Goal: Entertainment & Leisure: Browse casually

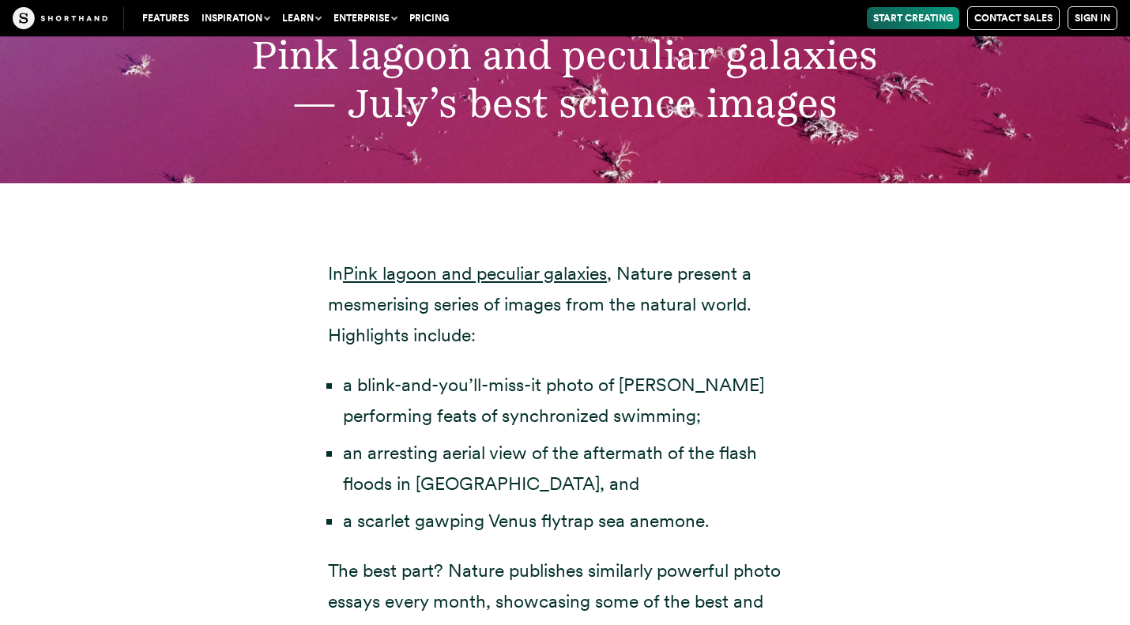
scroll to position [5306, 0]
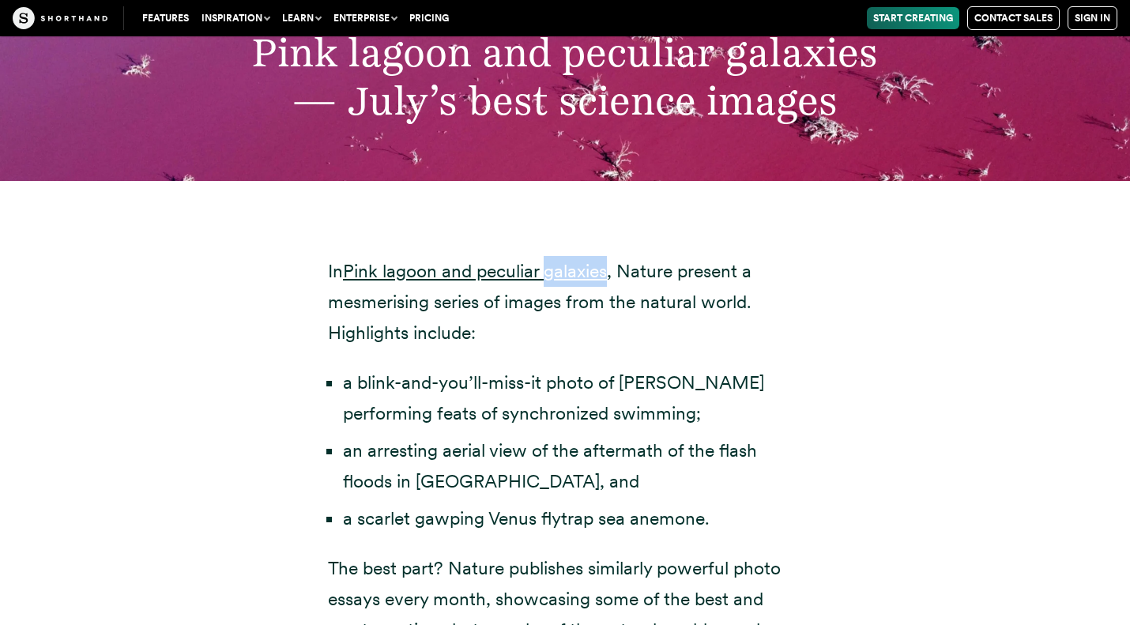
click at [677, 368] on li "a blink-and-you’ll-miss-it photo of [PERSON_NAME] performing feats of synchroni…" at bounding box center [572, 399] width 459 height 62
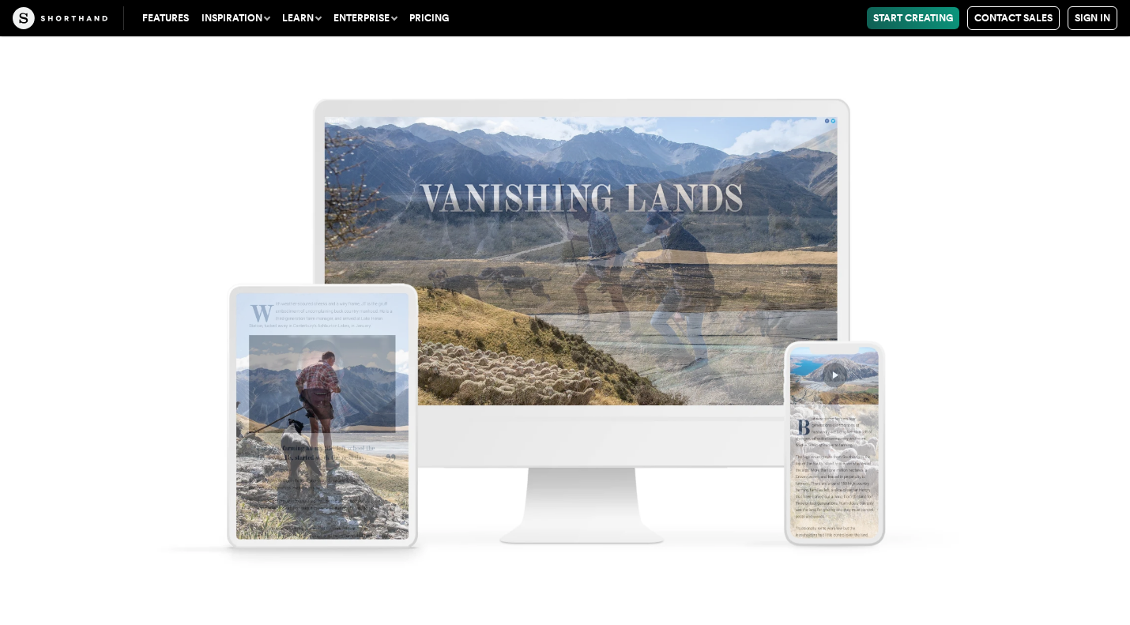
scroll to position [8568, 0]
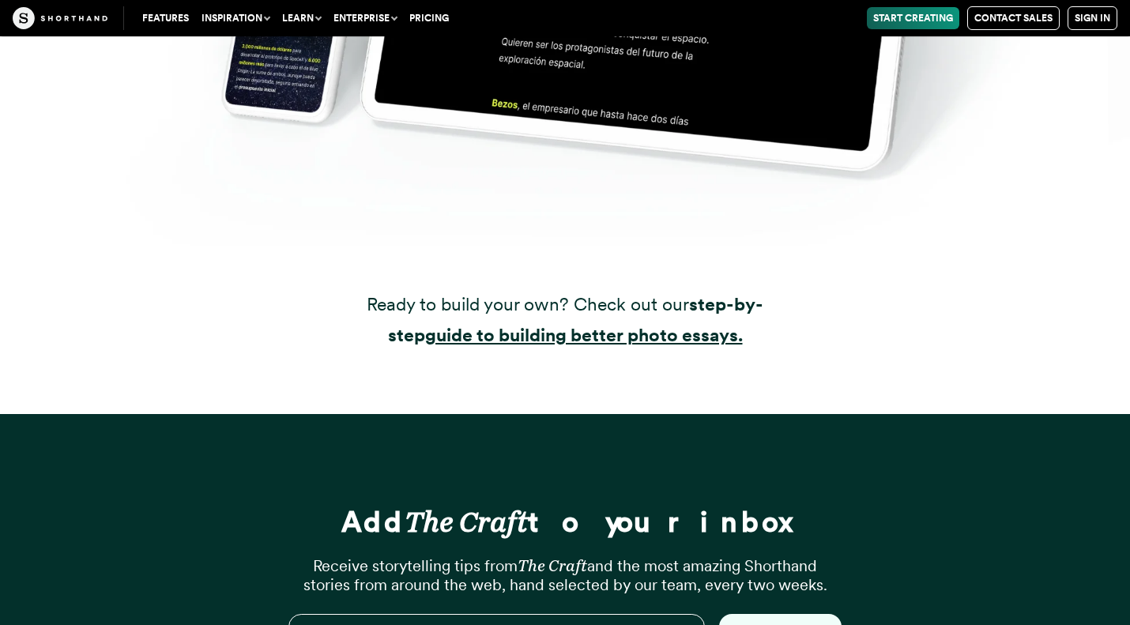
scroll to position [30501, 0]
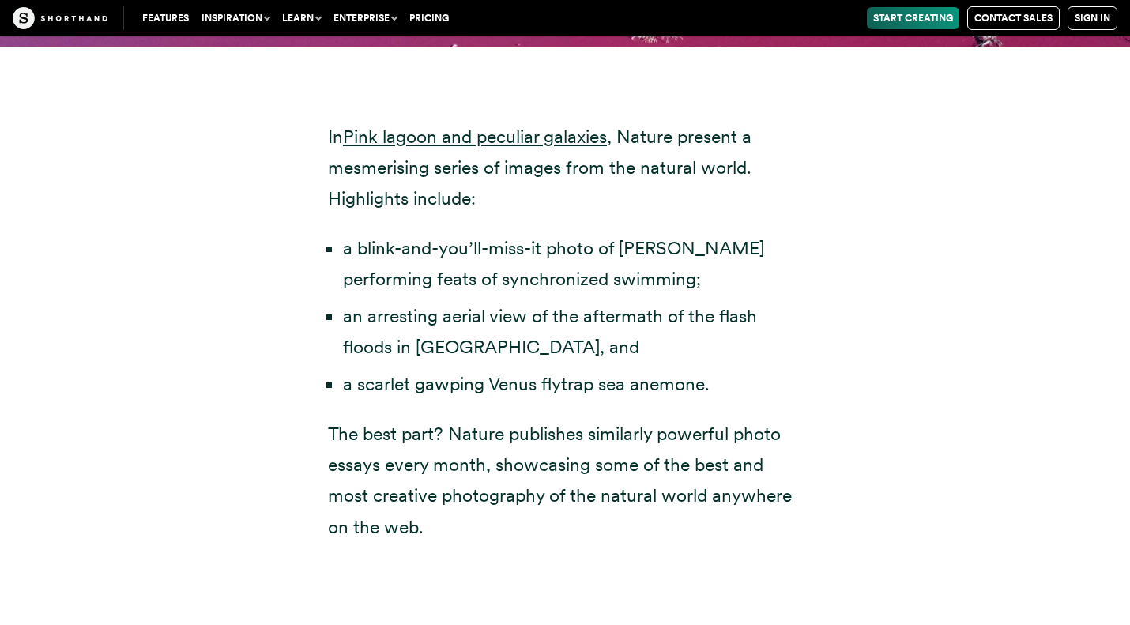
scroll to position [5436, 0]
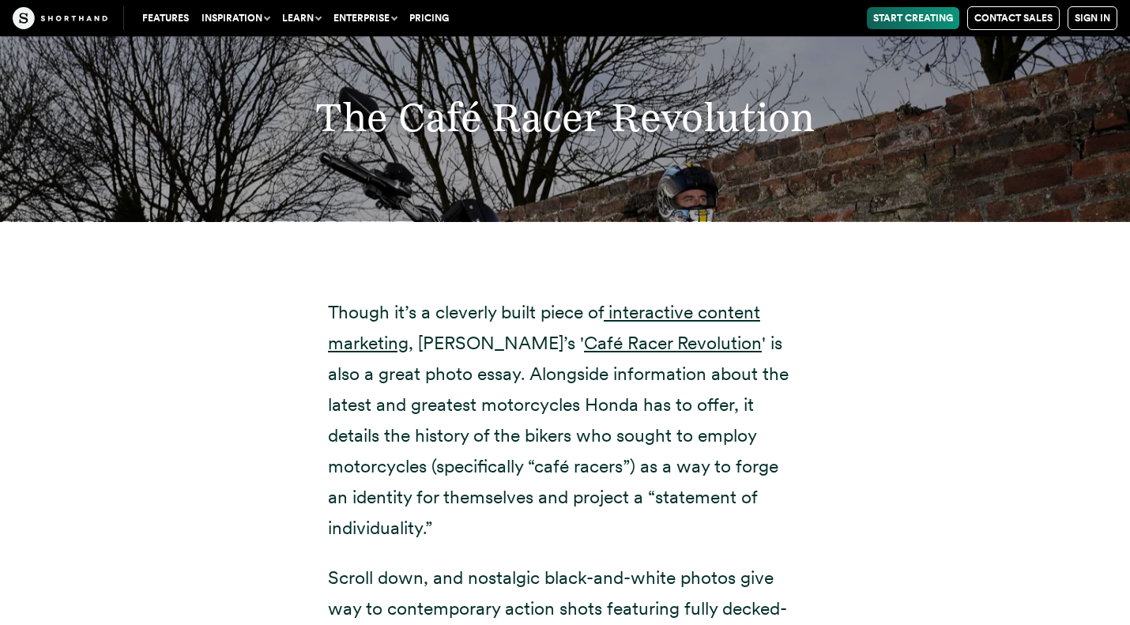
scroll to position [14446, 0]
